Goal: Information Seeking & Learning: Learn about a topic

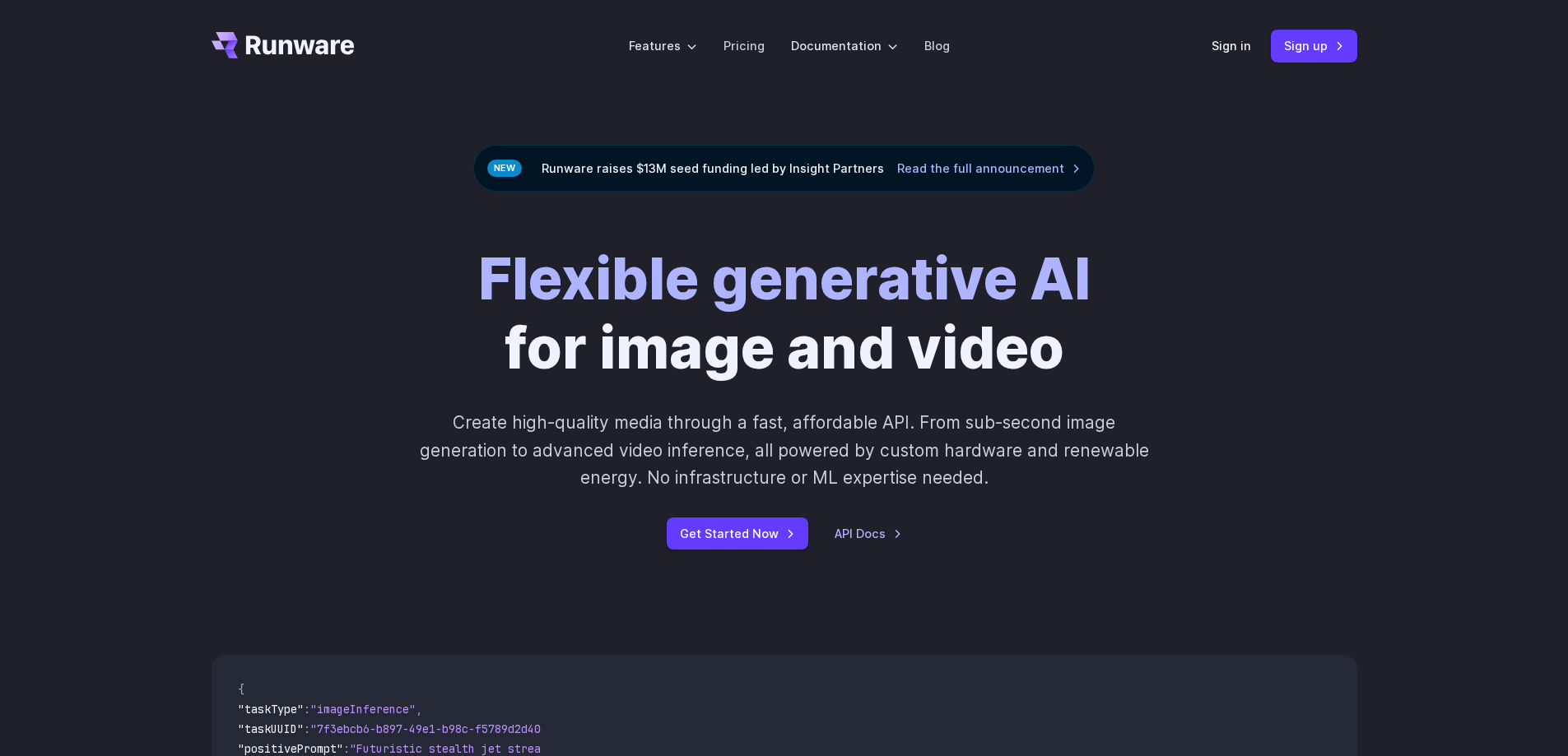
click at [652, 163] on div "Runware raises $13M seed funding led by Insight Partners Read the full announce…" at bounding box center [784, 168] width 621 height 47
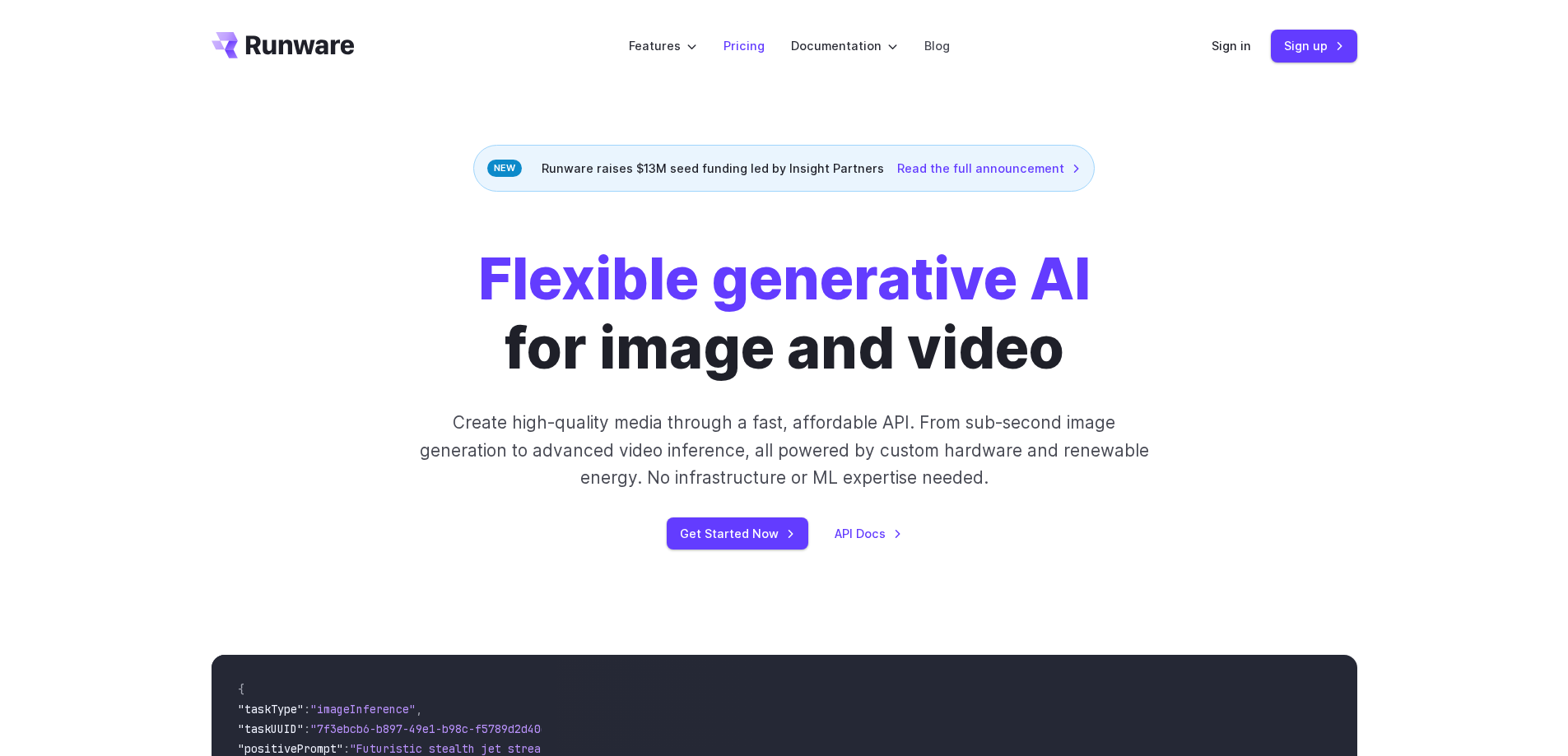
click at [732, 38] on link "Pricing" at bounding box center [744, 45] width 41 height 19
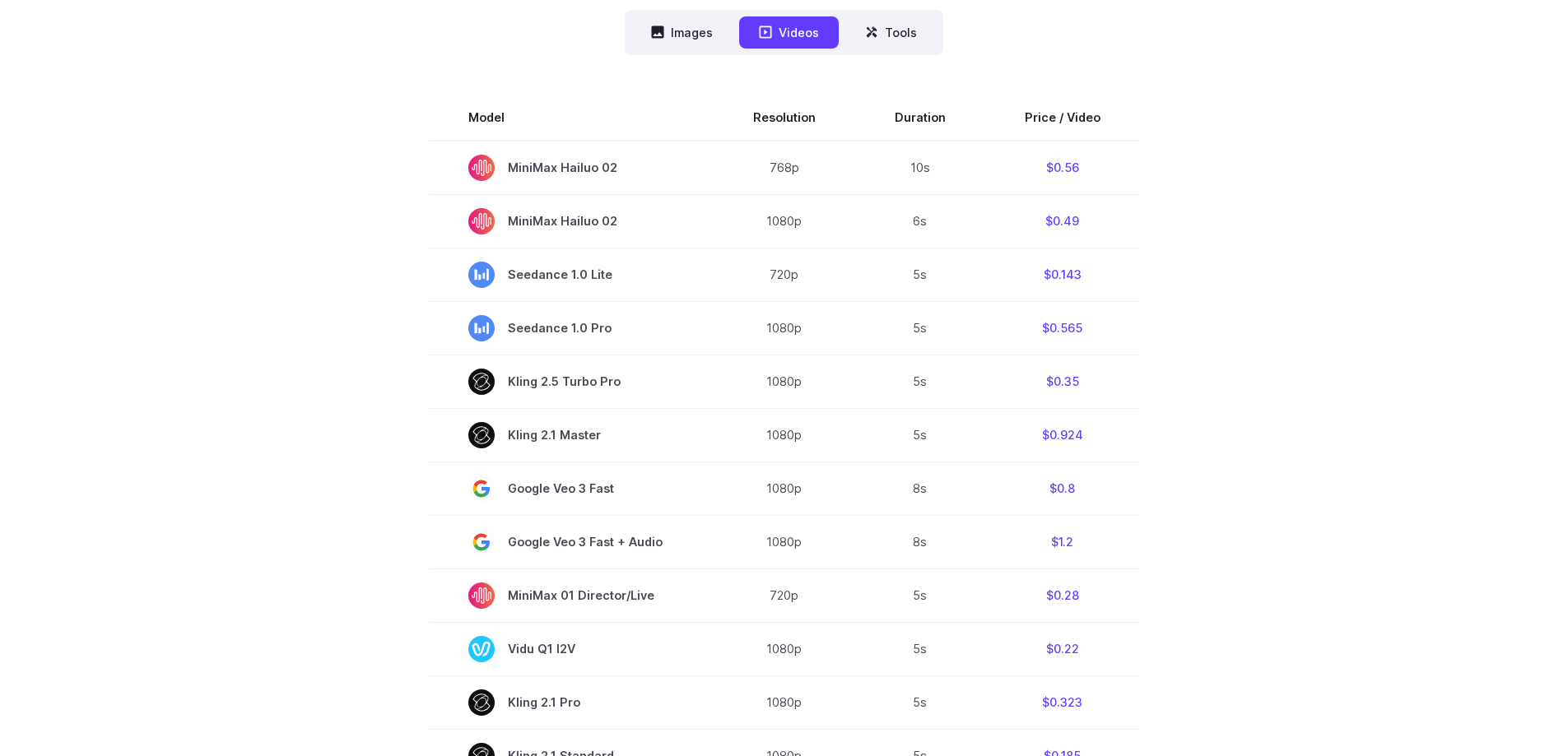
scroll to position [165, 0]
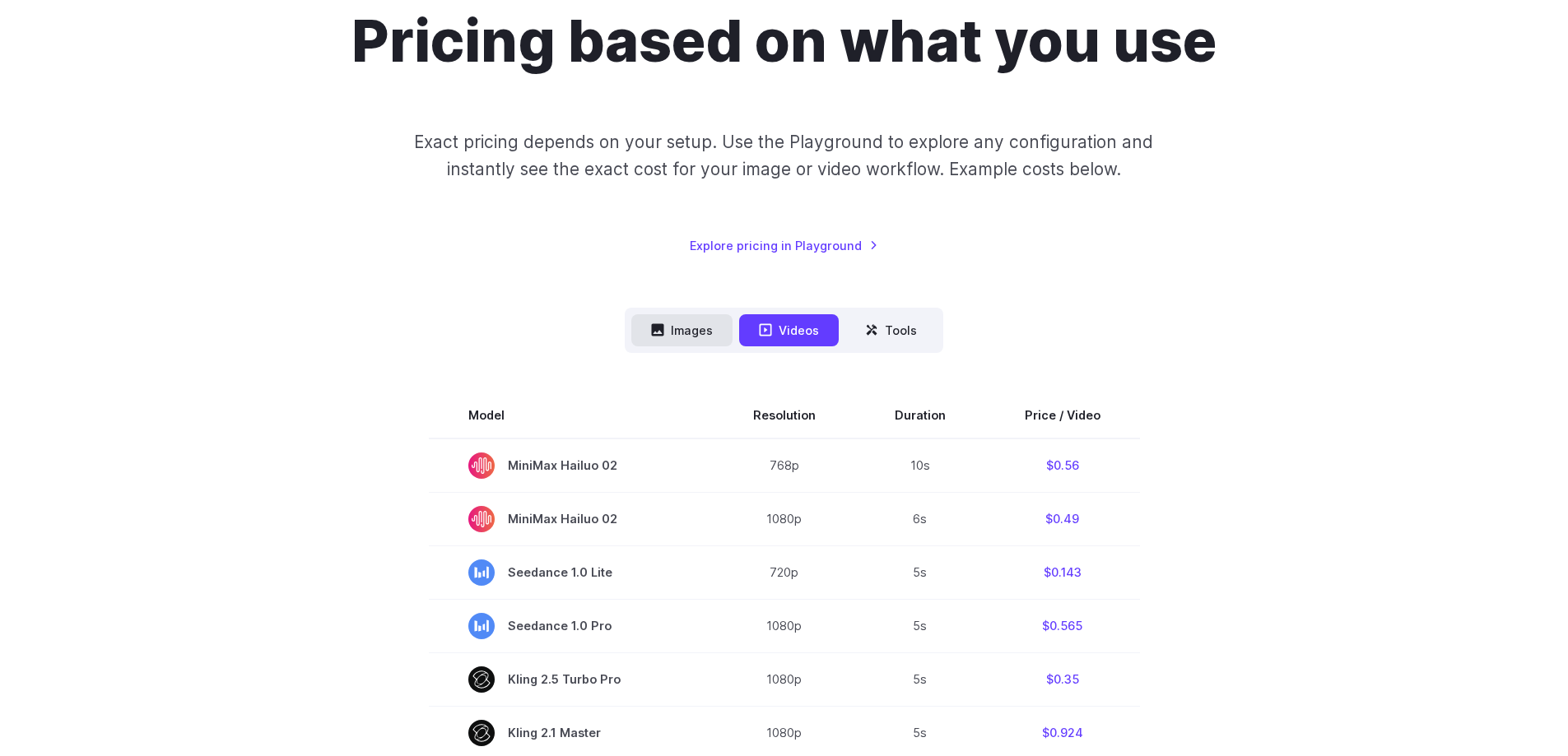
click at [660, 337] on icon at bounding box center [657, 330] width 13 height 13
click at [682, 338] on button "Images" at bounding box center [682, 330] width 101 height 32
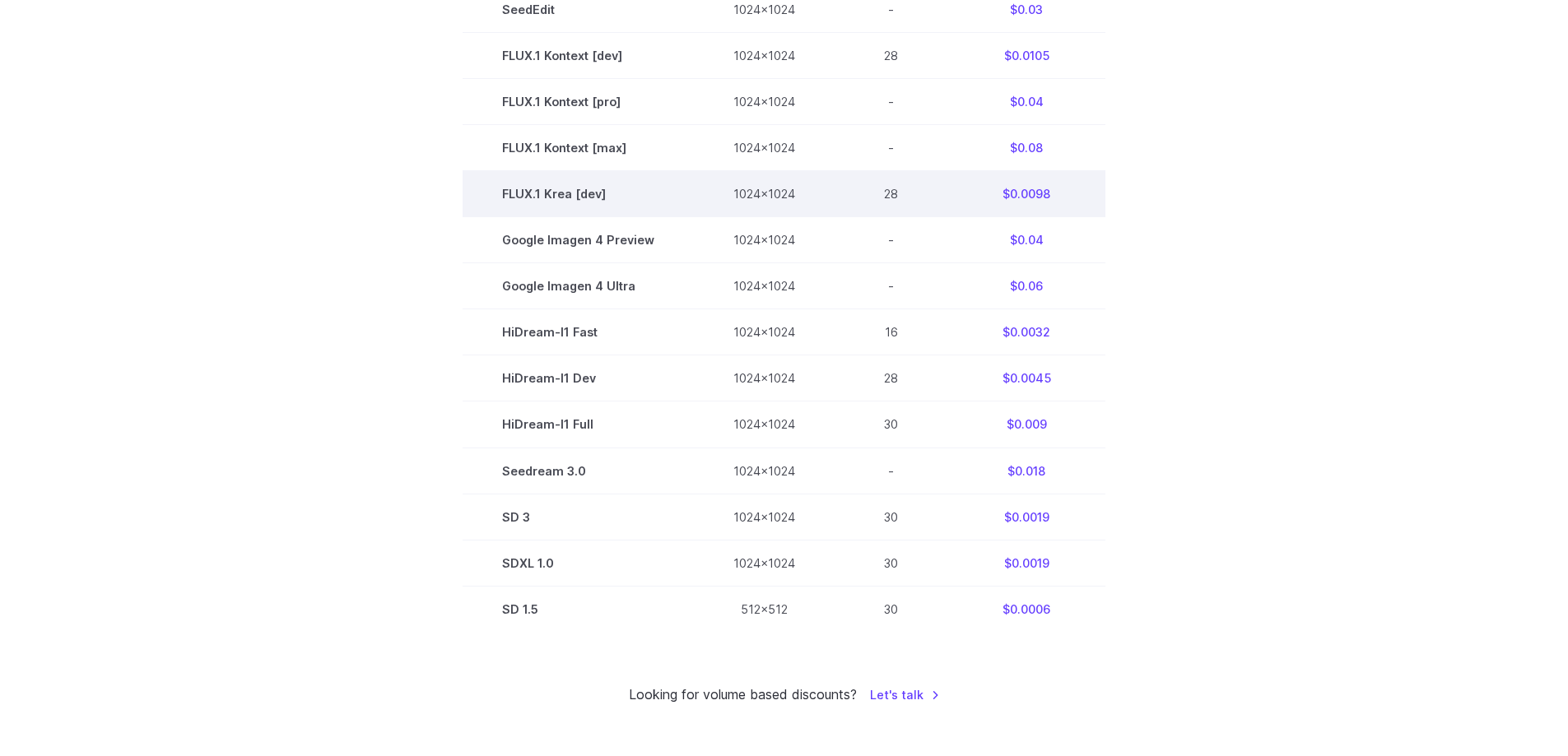
scroll to position [904, 0]
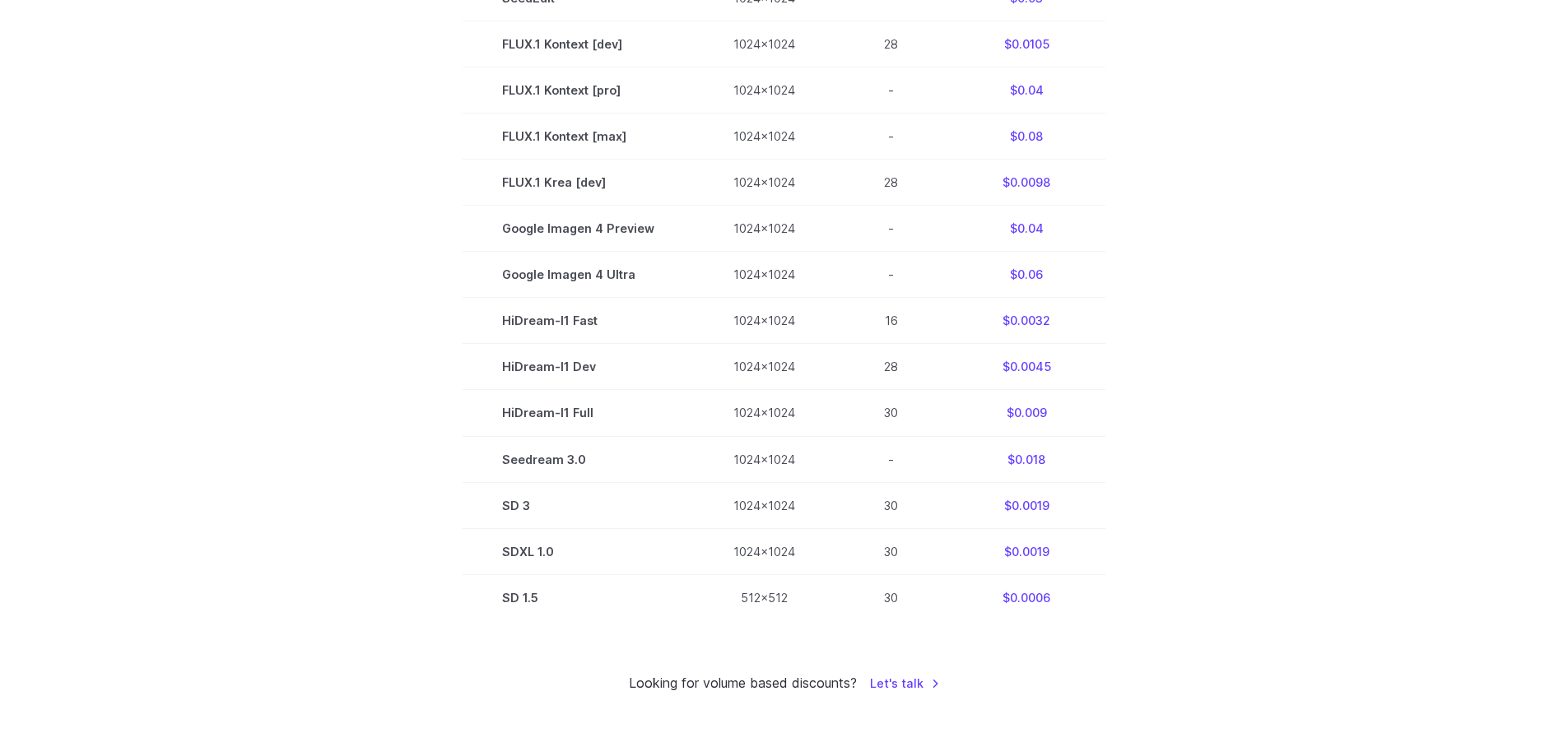
click at [1240, 106] on section "Model Size Steps Price / Image FLUX.1 [schnell] 1024x1024 4 $0.0013 FLUX.1 [dev…" at bounding box center [784, 136] width 1146 height 968
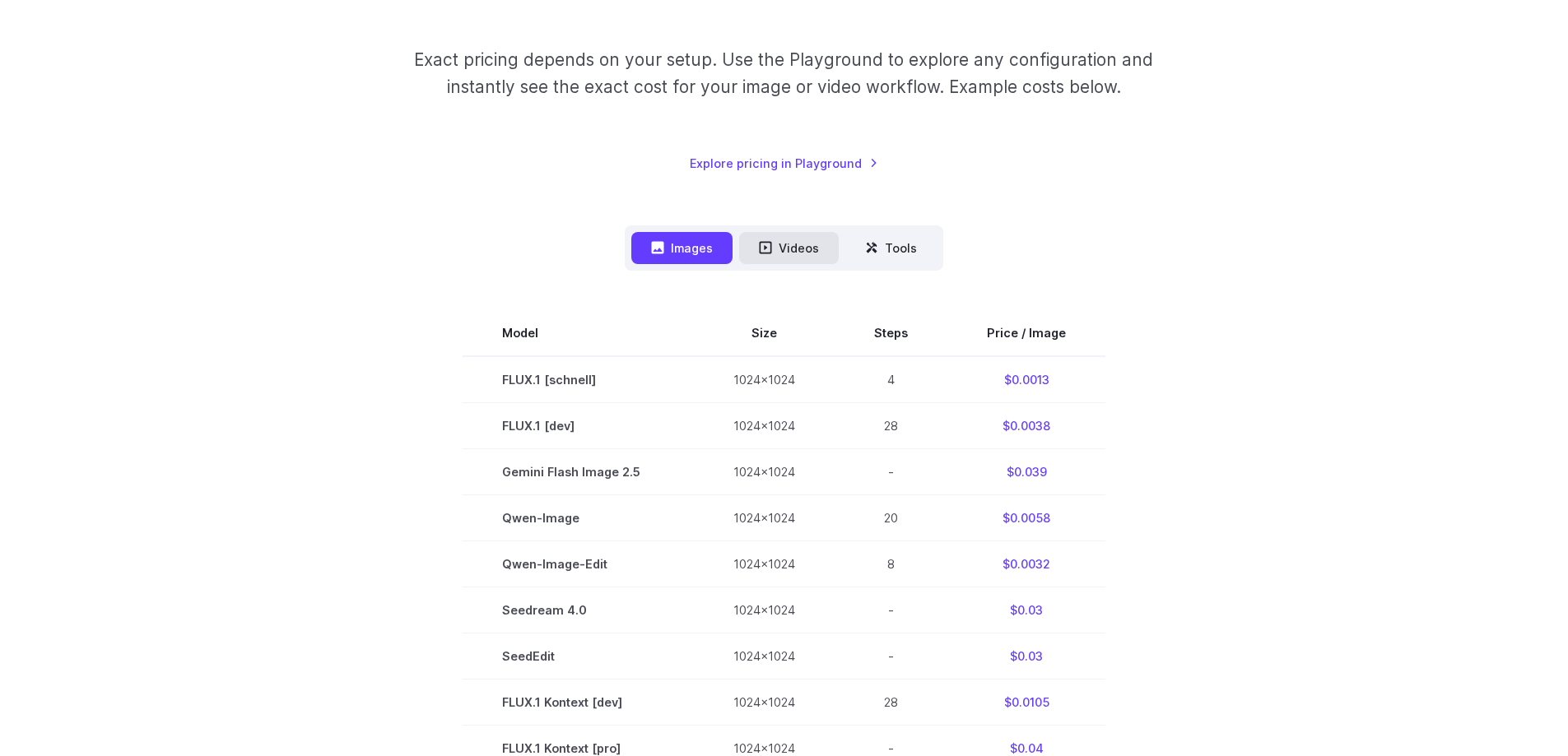
click at [794, 256] on button "Videos" at bounding box center [788, 247] width 99 height 32
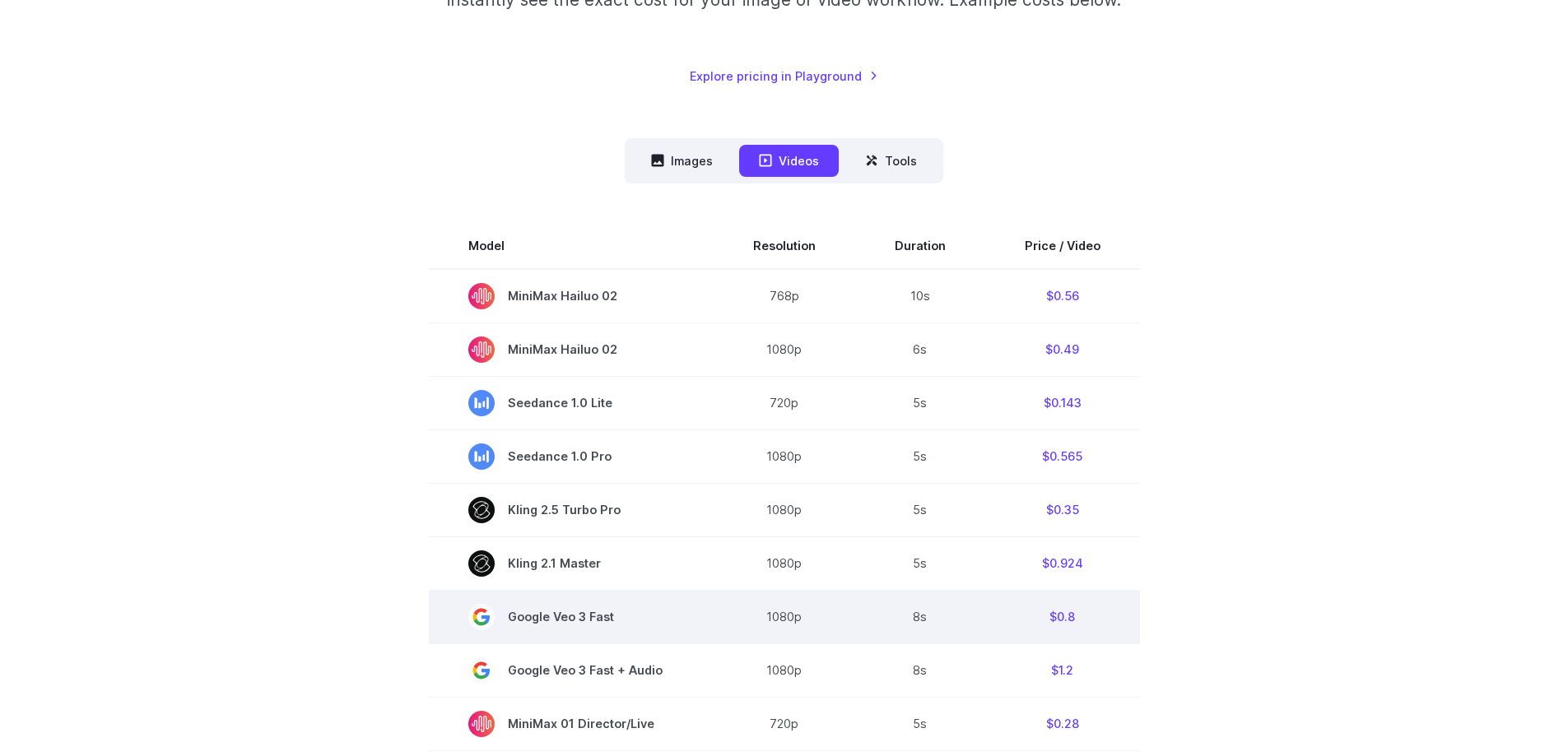
scroll to position [329, 0]
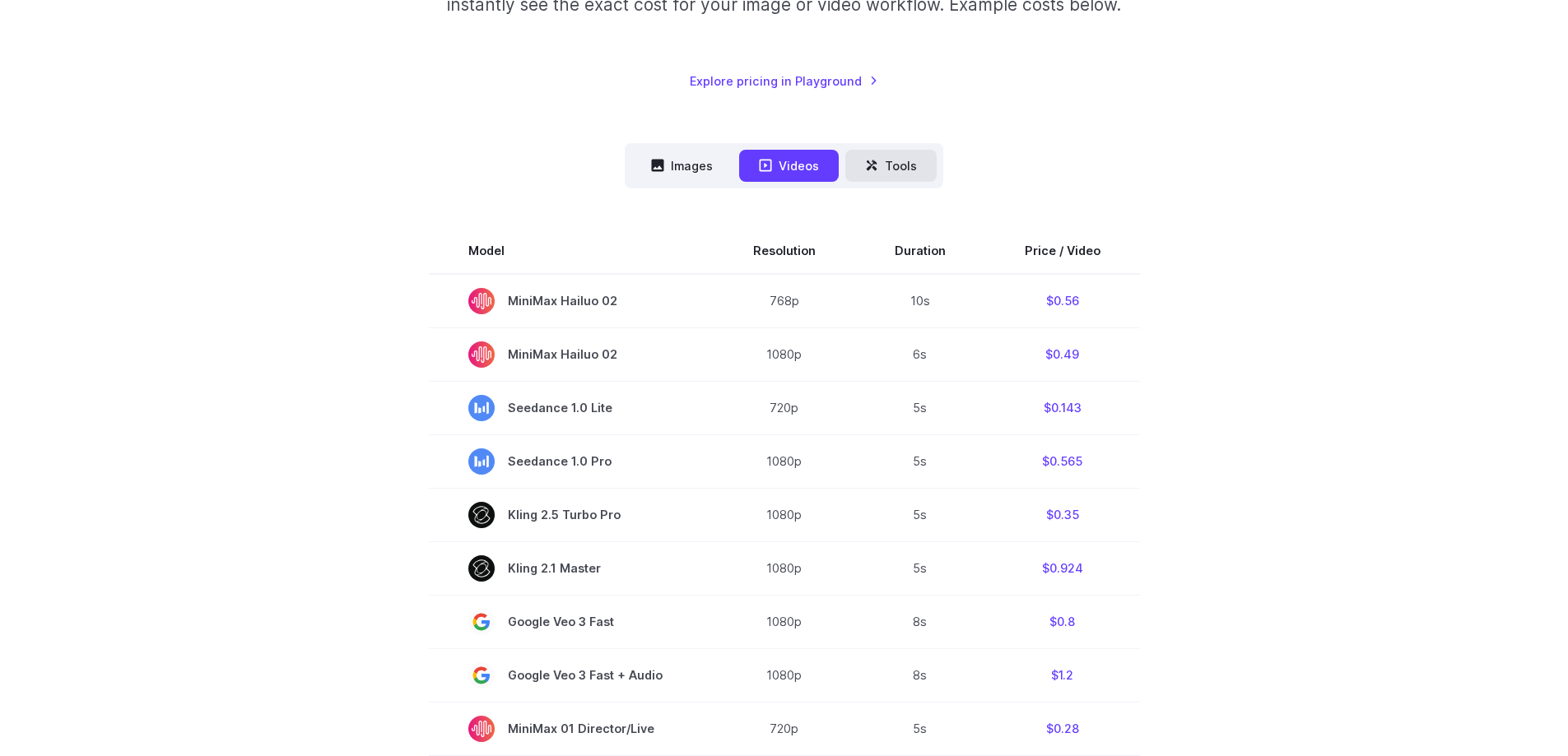
click at [853, 153] on button "Tools" at bounding box center [890, 165] width 91 height 32
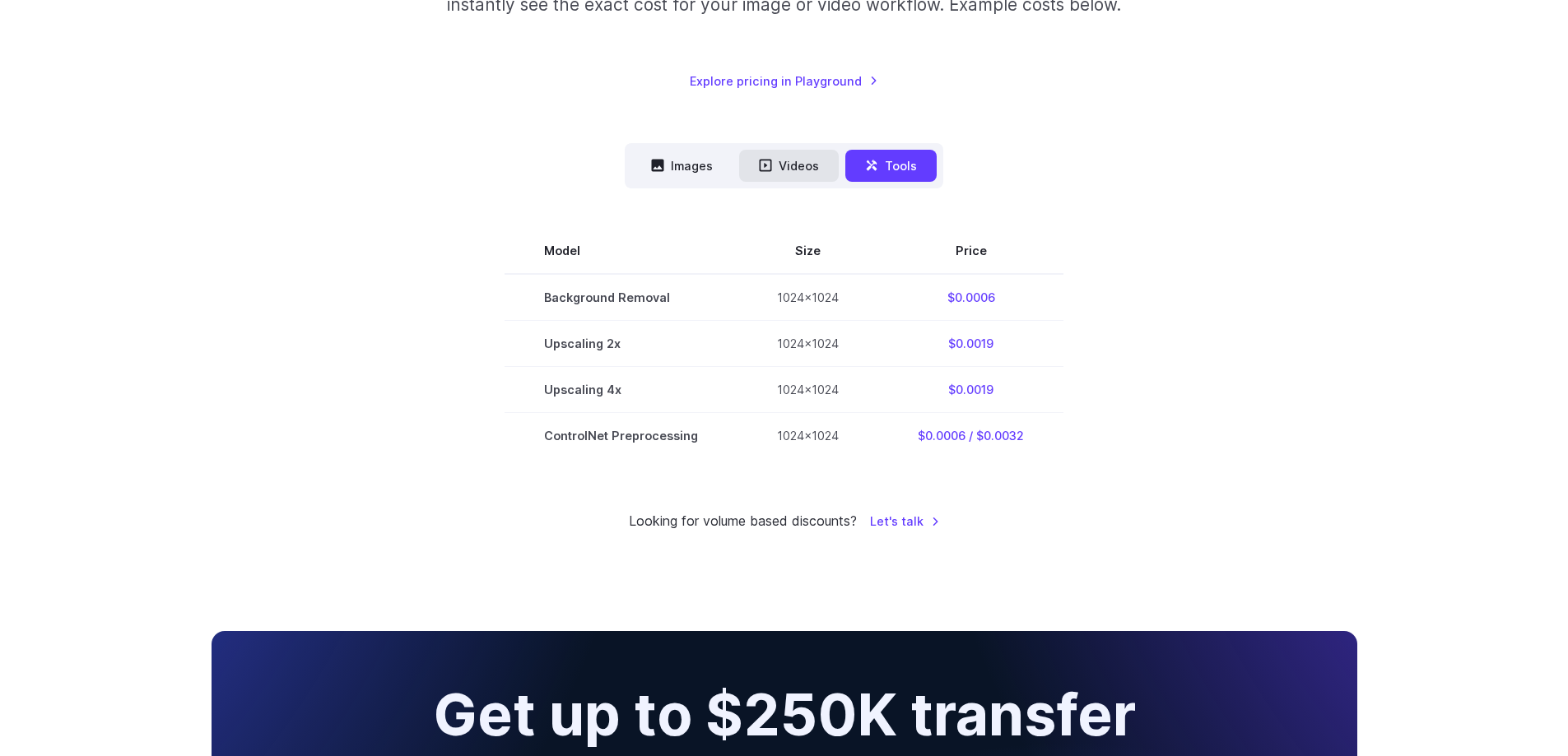
click at [769, 161] on icon at bounding box center [764, 165] width 13 height 13
click at [804, 160] on button "Videos" at bounding box center [788, 165] width 99 height 32
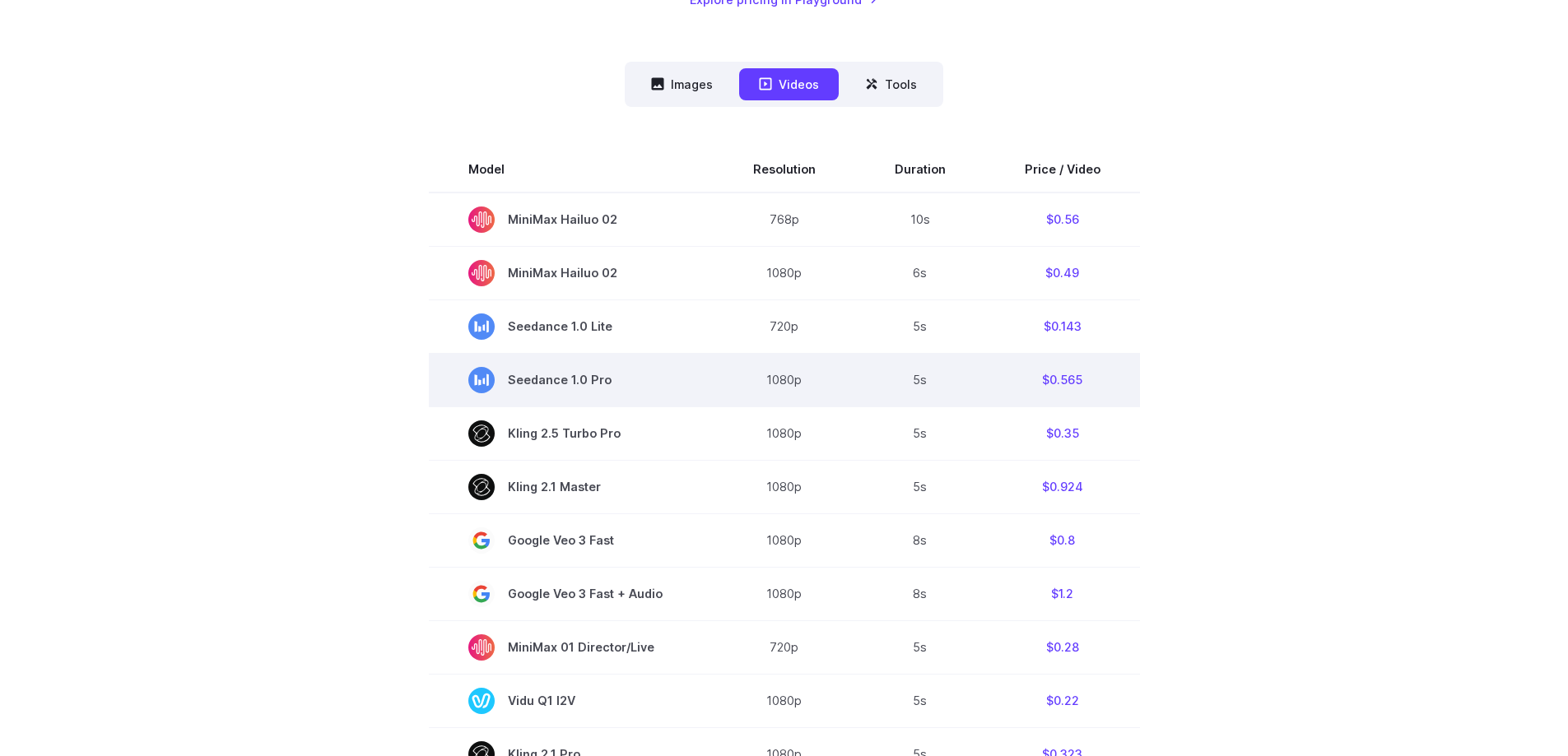
scroll to position [411, 0]
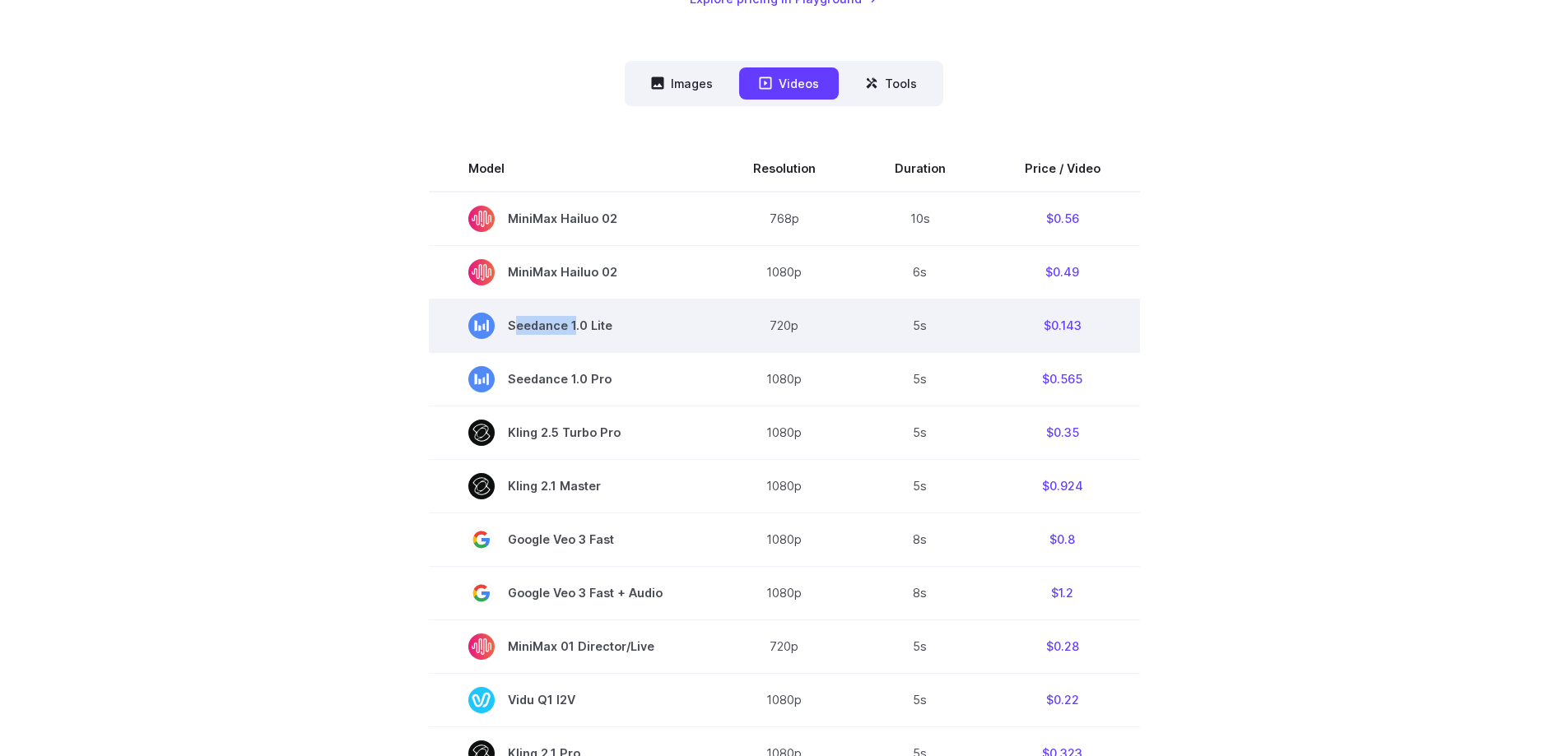
drag, startPoint x: 506, startPoint y: 316, endPoint x: 571, endPoint y: 326, distance: 65.8
click at [571, 326] on span "Seedance 1.0 Lite" at bounding box center [571, 325] width 205 height 27
